Goal: Task Accomplishment & Management: Use online tool/utility

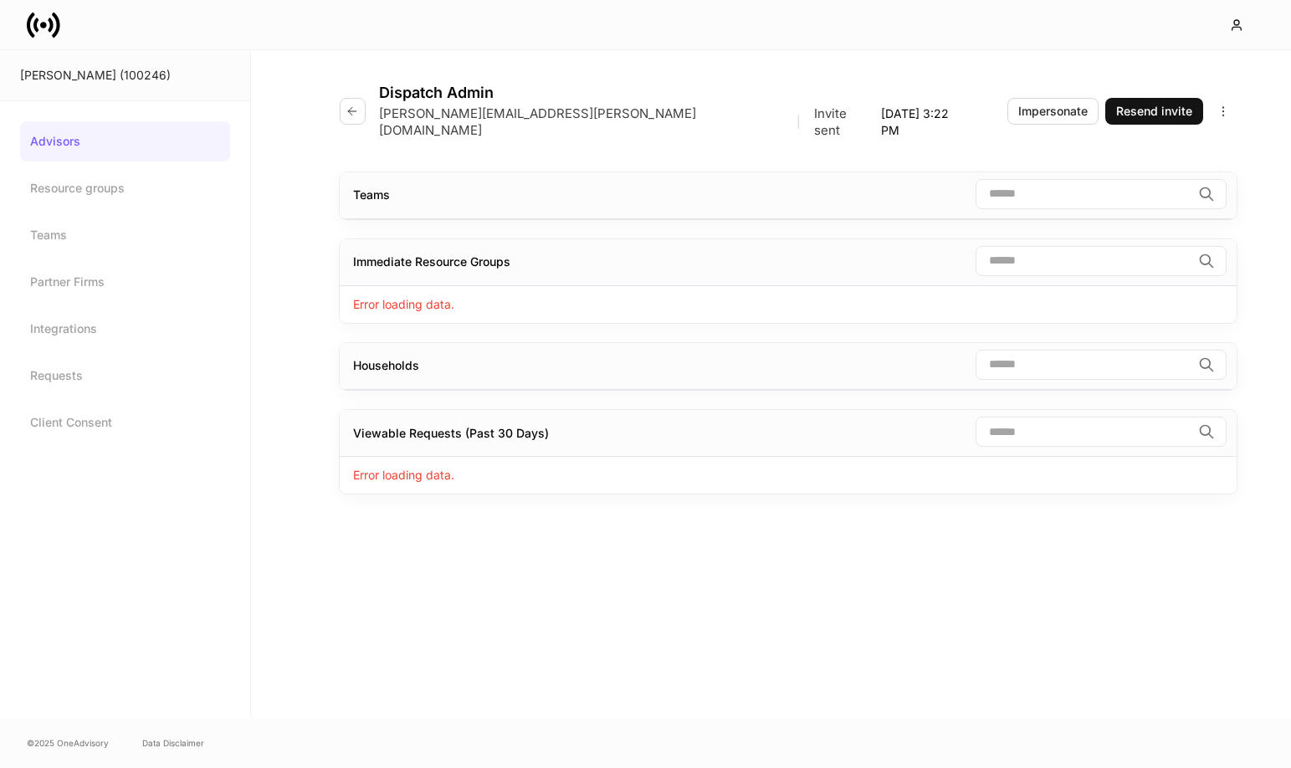
click at [64, 27] on link at bounding box center [50, 24] width 47 height 33
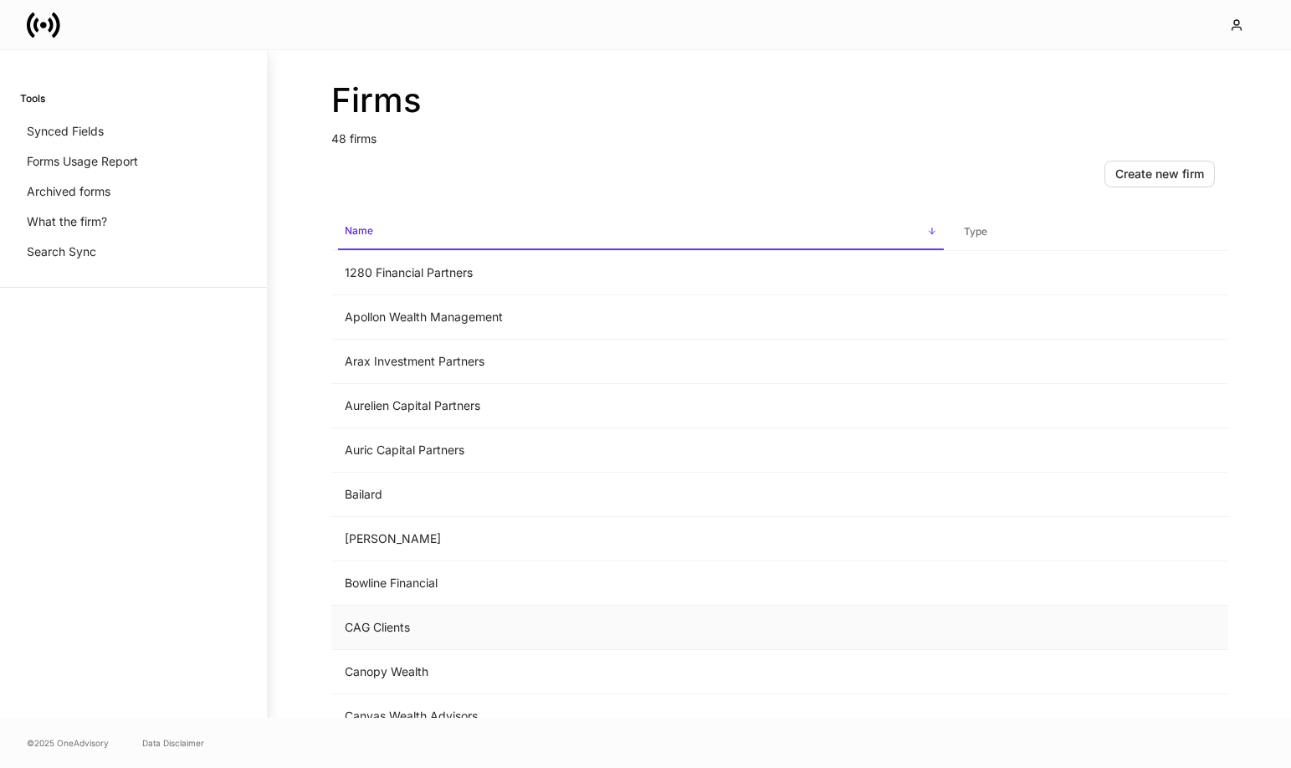
click at [387, 633] on td "CAG Clients" at bounding box center [640, 628] width 619 height 44
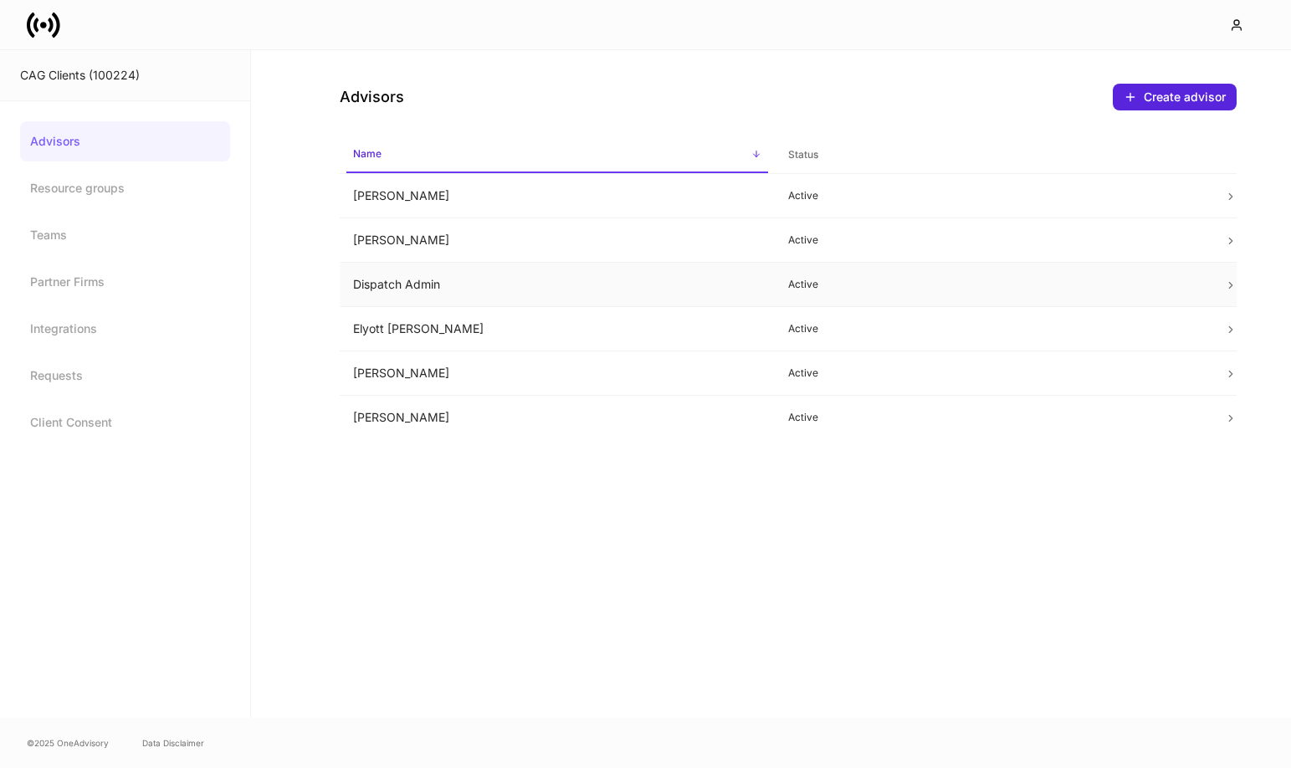
click at [543, 285] on td "Dispatch Admin" at bounding box center [558, 285] width 436 height 44
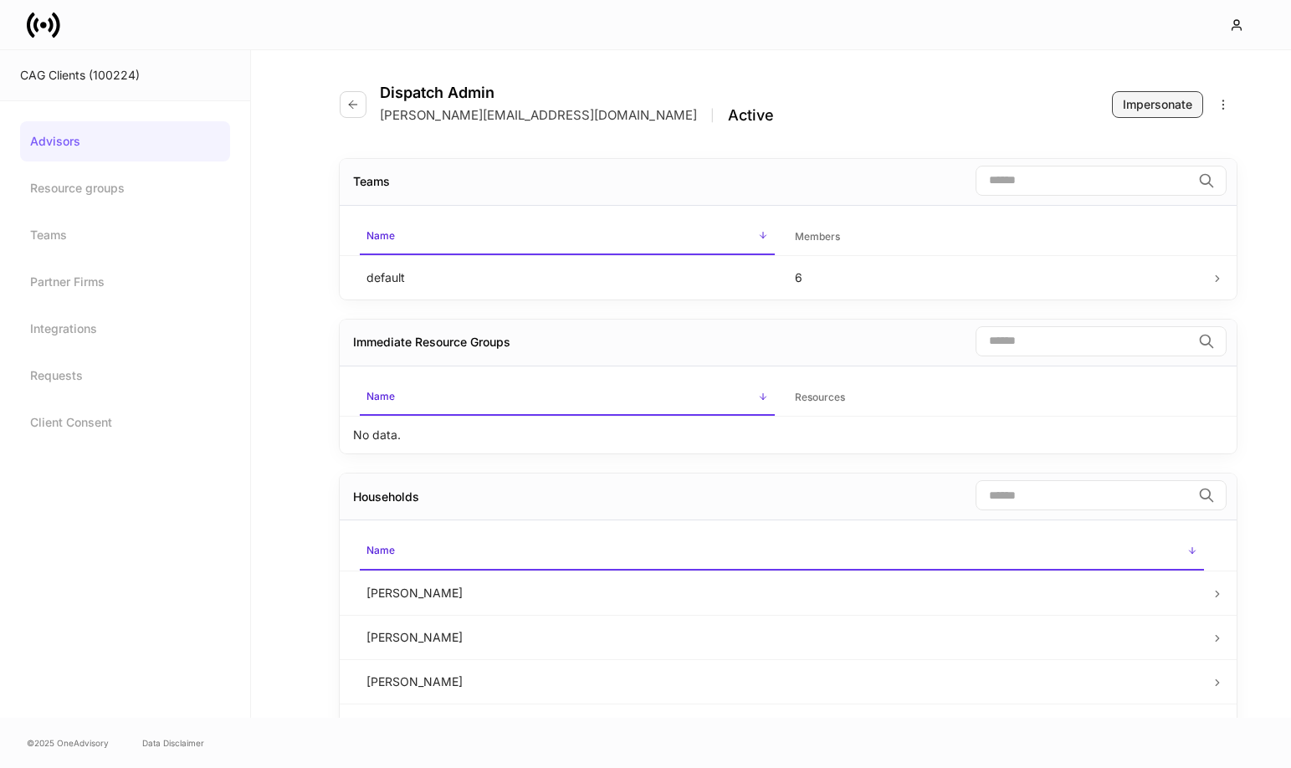
click at [1126, 109] on div "Impersonate" at bounding box center [1157, 104] width 69 height 17
